Goal: Check status: Check status

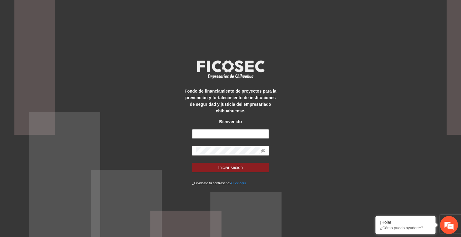
type input "**********"
click at [246, 169] on button "Iniciar sesión" at bounding box center [230, 168] width 77 height 10
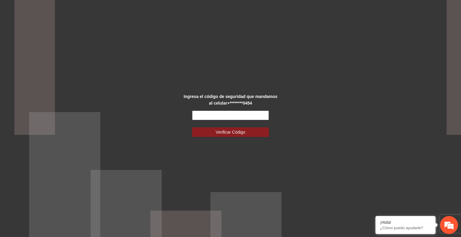
click at [222, 117] on input "text" at bounding box center [230, 116] width 77 height 10
type input "******"
click at [233, 129] on span "Verificar Código" at bounding box center [231, 132] width 30 height 7
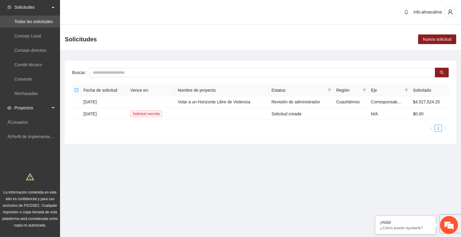
click at [41, 107] on span "Proyectos" at bounding box center [31, 108] width 35 height 12
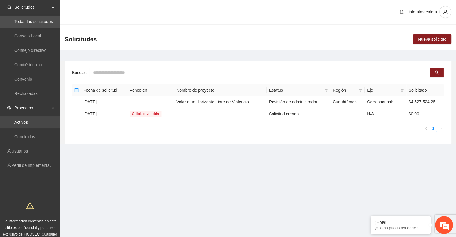
click at [28, 121] on link "Activos" at bounding box center [20, 122] width 13 height 5
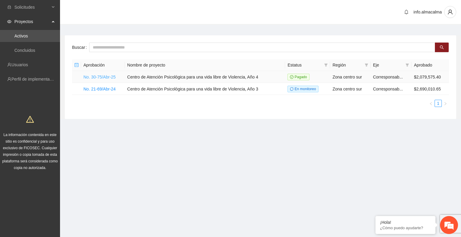
click at [105, 79] on link "No. 30-75/Abr-25" at bounding box center [99, 77] width 32 height 5
click at [109, 76] on link "No. 30-75/Abr-25" at bounding box center [99, 77] width 32 height 5
click at [102, 75] on link "No. 30-75/Abr-25" at bounding box center [99, 77] width 32 height 5
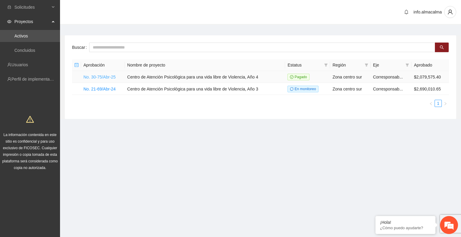
click at [102, 75] on link "No. 30-75/Abr-25" at bounding box center [99, 77] width 32 height 5
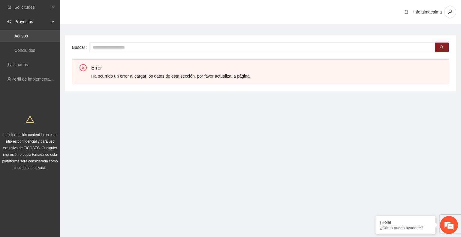
click at [28, 38] on link "Activos" at bounding box center [20, 36] width 13 height 5
click at [21, 35] on link "Activos" at bounding box center [20, 36] width 13 height 5
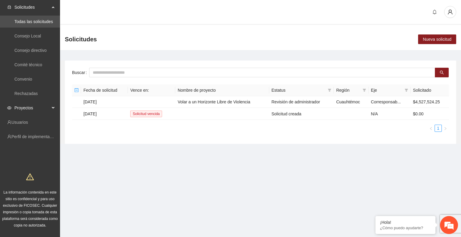
click at [38, 108] on span "Proyectos" at bounding box center [31, 108] width 35 height 12
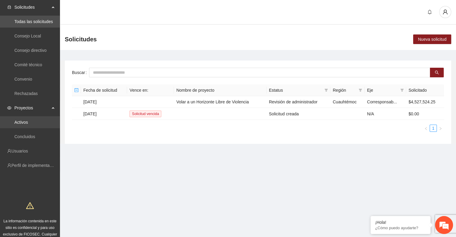
click at [24, 121] on link "Activos" at bounding box center [20, 122] width 13 height 5
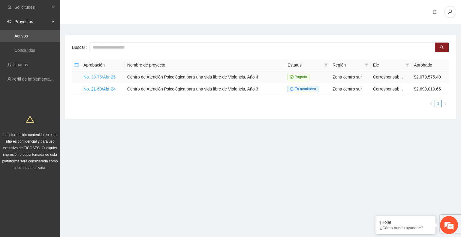
click at [106, 76] on link "No. 30-75/Abr-25" at bounding box center [99, 77] width 32 height 5
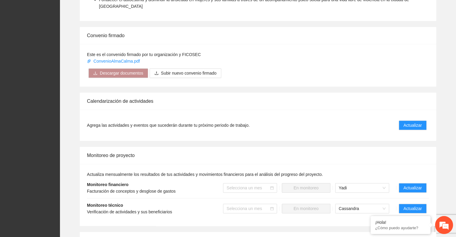
scroll to position [409, 0]
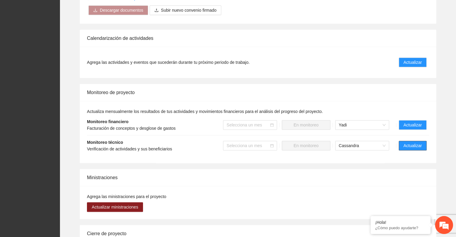
click at [411, 142] on span "Actualizar" at bounding box center [413, 145] width 18 height 7
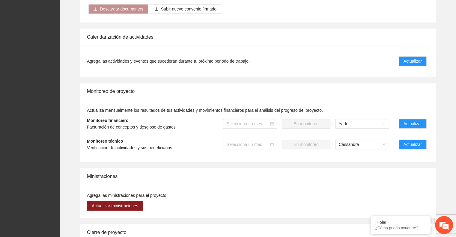
scroll to position [427, 0]
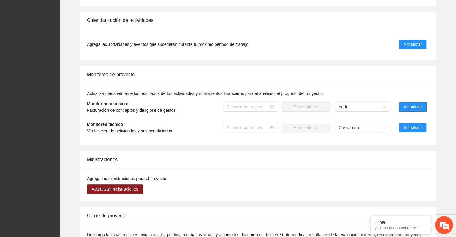
click at [419, 104] on span "Actualizar" at bounding box center [413, 107] width 18 height 7
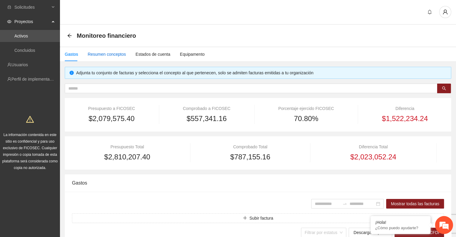
click at [115, 57] on div "Resumen conceptos" at bounding box center [107, 54] width 38 height 7
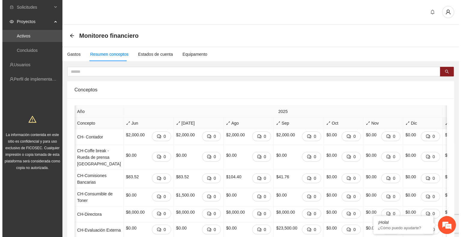
scroll to position [0, 192]
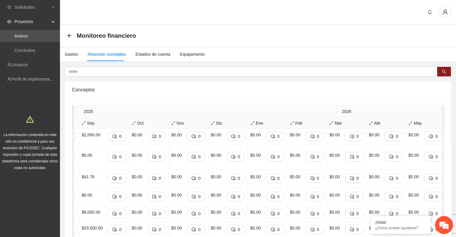
click at [448, 115] on span "Total" at bounding box center [458, 117] width 21 height 7
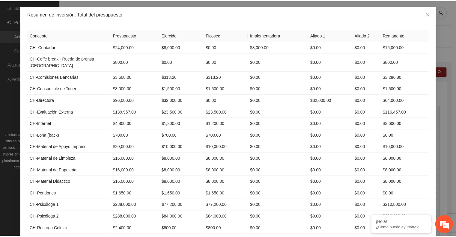
scroll to position [0, 0]
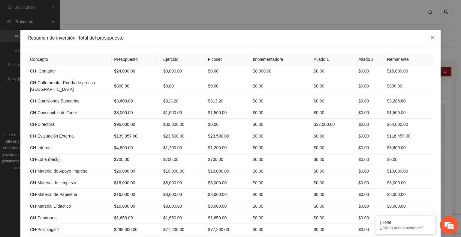
click at [426, 36] on span "Close" at bounding box center [432, 38] width 16 height 16
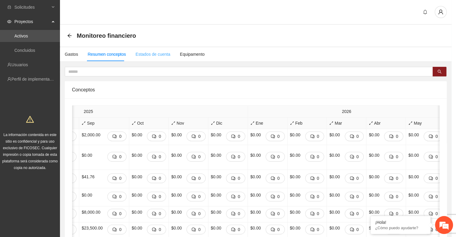
scroll to position [0, 187]
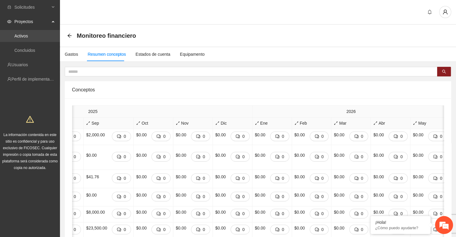
click at [27, 38] on link "Activos" at bounding box center [20, 36] width 13 height 5
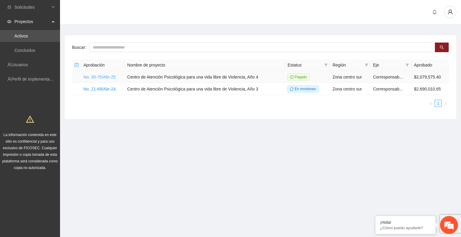
click at [110, 76] on link "No. 30-75/Abr-25" at bounding box center [99, 77] width 32 height 5
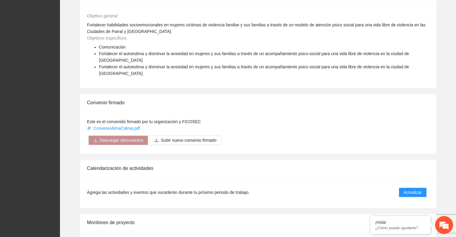
scroll to position [360, 0]
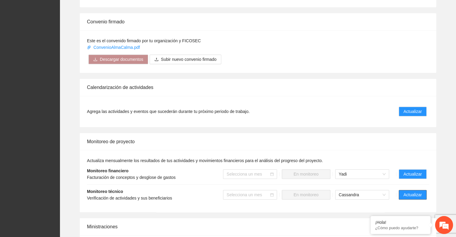
click at [419, 192] on span "Actualizar" at bounding box center [413, 195] width 18 height 7
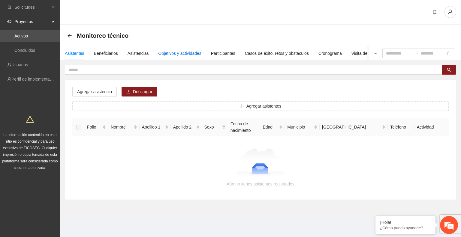
click at [180, 52] on div "Objetivos y actividades" at bounding box center [179, 53] width 43 height 7
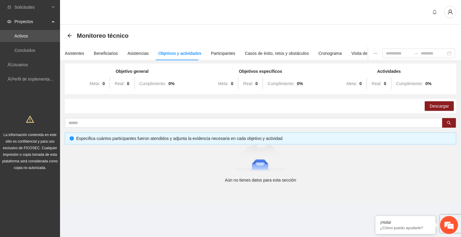
click at [186, 53] on div "Objetivos y actividades" at bounding box center [179, 53] width 43 height 7
click at [218, 52] on div "Participantes" at bounding box center [223, 53] width 24 height 7
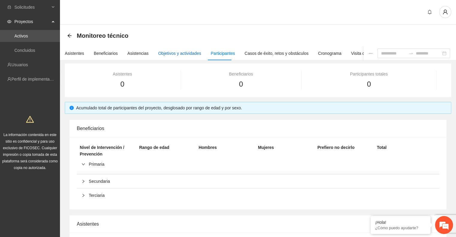
click at [182, 54] on div "Objetivos y actividades" at bounding box center [179, 53] width 43 height 7
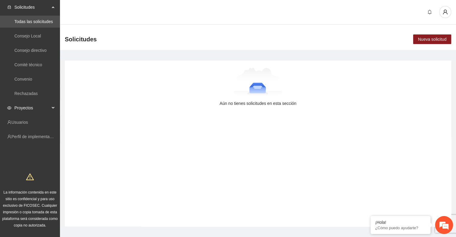
click at [25, 107] on span "Proyectos" at bounding box center [31, 108] width 35 height 12
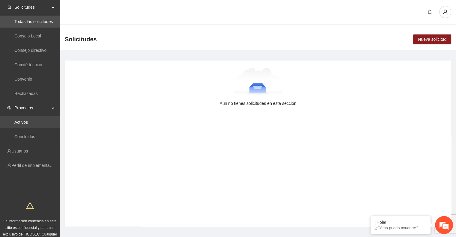
click at [24, 121] on link "Activos" at bounding box center [20, 122] width 13 height 5
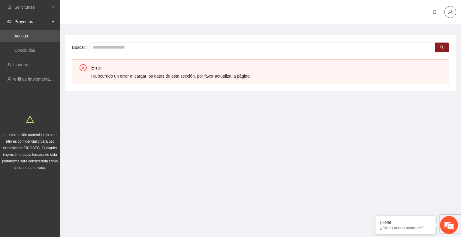
click at [450, 12] on icon "user" at bounding box center [449, 12] width 4 height 5
click at [439, 34] on span "Cerrar sesión" at bounding box center [434, 34] width 38 height 7
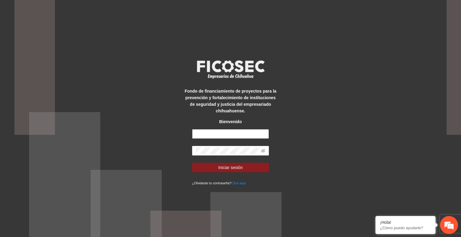
type input "**********"
click at [254, 170] on button "Iniciar sesión" at bounding box center [230, 168] width 77 height 10
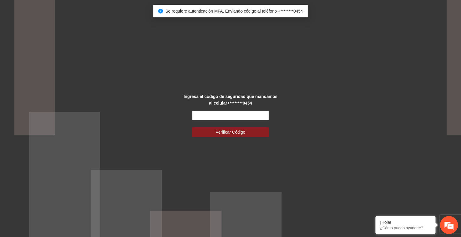
click at [234, 112] on input "text" at bounding box center [230, 116] width 77 height 10
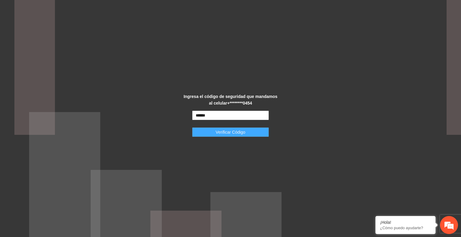
type input "******"
click at [229, 133] on span "Verificar Código" at bounding box center [231, 132] width 30 height 7
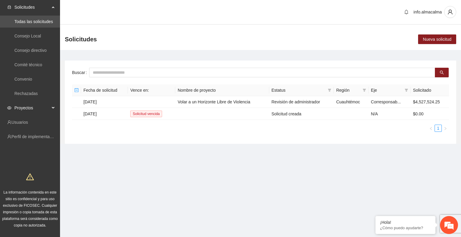
click at [28, 110] on span "Proyectos" at bounding box center [31, 108] width 35 height 12
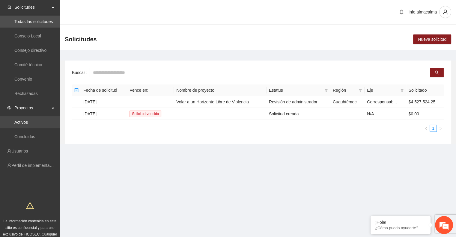
click at [28, 124] on link "Activos" at bounding box center [20, 122] width 13 height 5
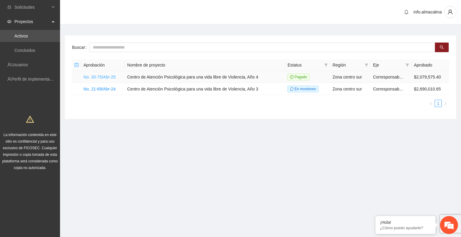
click at [97, 77] on link "No. 30-75/Abr-25" at bounding box center [99, 77] width 32 height 5
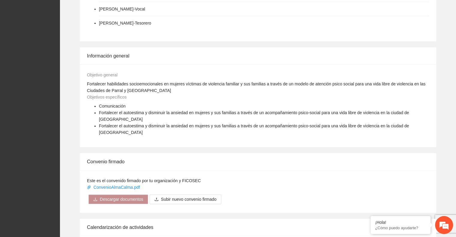
scroll to position [390, 0]
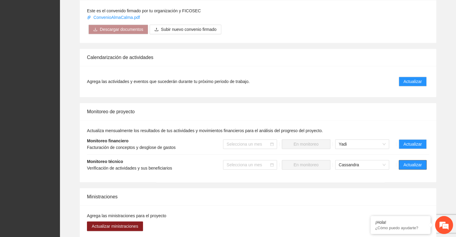
click at [405, 162] on span "Actualizar" at bounding box center [413, 165] width 18 height 7
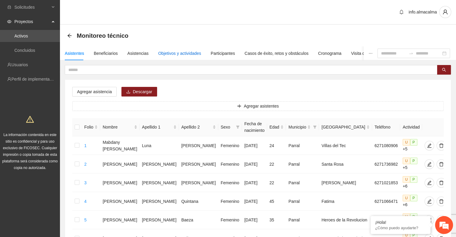
click at [188, 54] on div "Objetivos y actividades" at bounding box center [179, 53] width 43 height 7
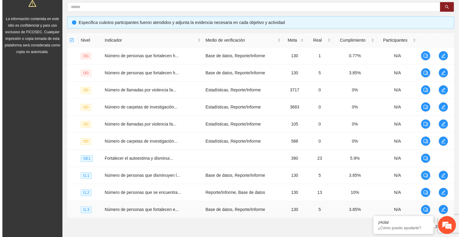
scroll to position [144, 0]
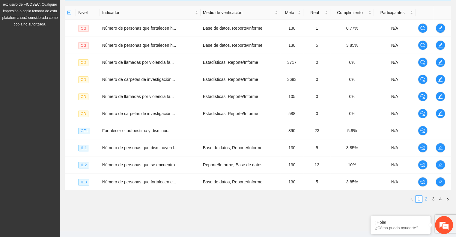
click at [426, 199] on link "2" at bounding box center [426, 199] width 7 height 7
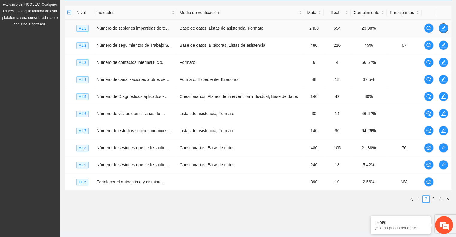
click at [445, 25] on button "button" at bounding box center [444, 28] width 10 height 10
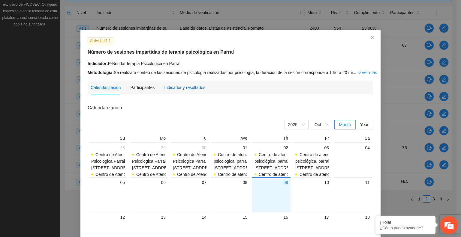
click at [187, 88] on div "Indicador y resultados" at bounding box center [184, 87] width 41 height 7
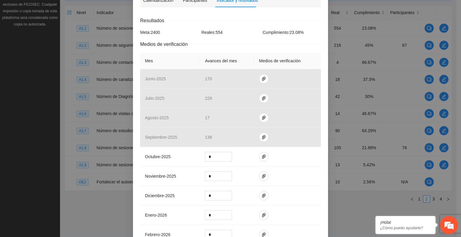
scroll to position [0, 0]
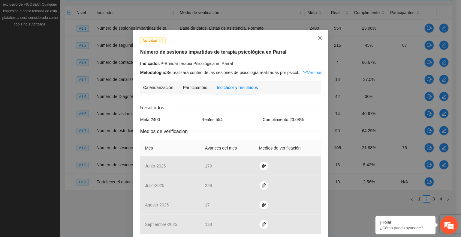
click at [318, 38] on icon "close" at bounding box center [320, 38] width 4 height 4
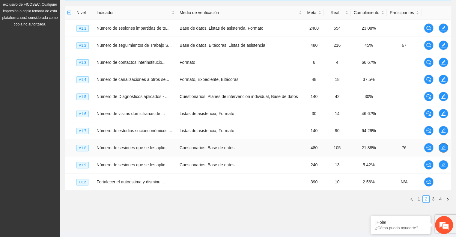
click at [445, 146] on icon "edit" at bounding box center [443, 147] width 5 height 5
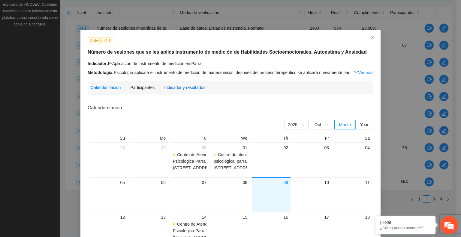
click at [193, 87] on div "Indicador y resultados" at bounding box center [184, 87] width 41 height 7
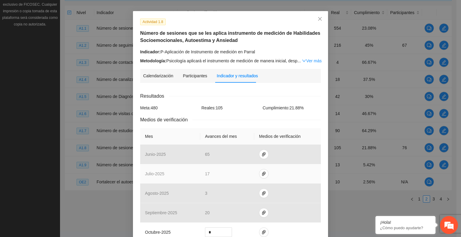
scroll to position [19, 0]
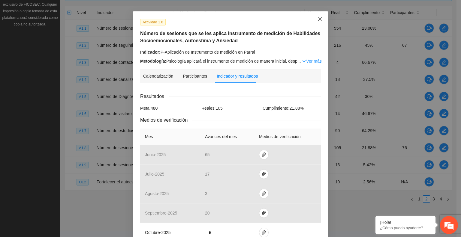
click at [317, 19] on icon "close" at bounding box center [319, 19] width 5 height 5
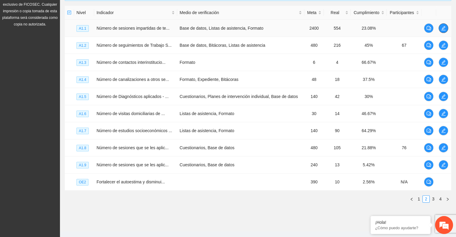
click at [444, 27] on icon "edit" at bounding box center [443, 28] width 5 height 5
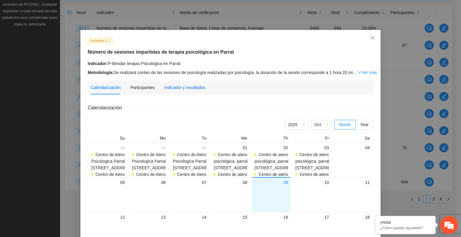
click at [190, 85] on div "Indicador y resultados" at bounding box center [184, 87] width 41 height 7
